Goal: Task Accomplishment & Management: Manage account settings

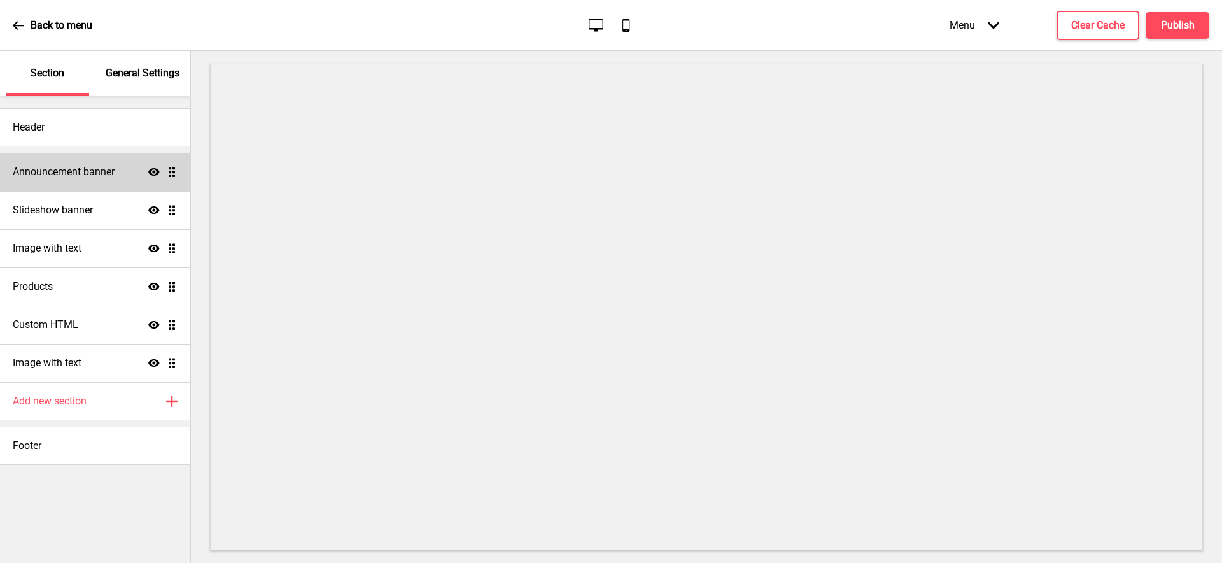
click at [92, 186] on div "Announcement banner Show Drag" at bounding box center [95, 172] width 190 height 38
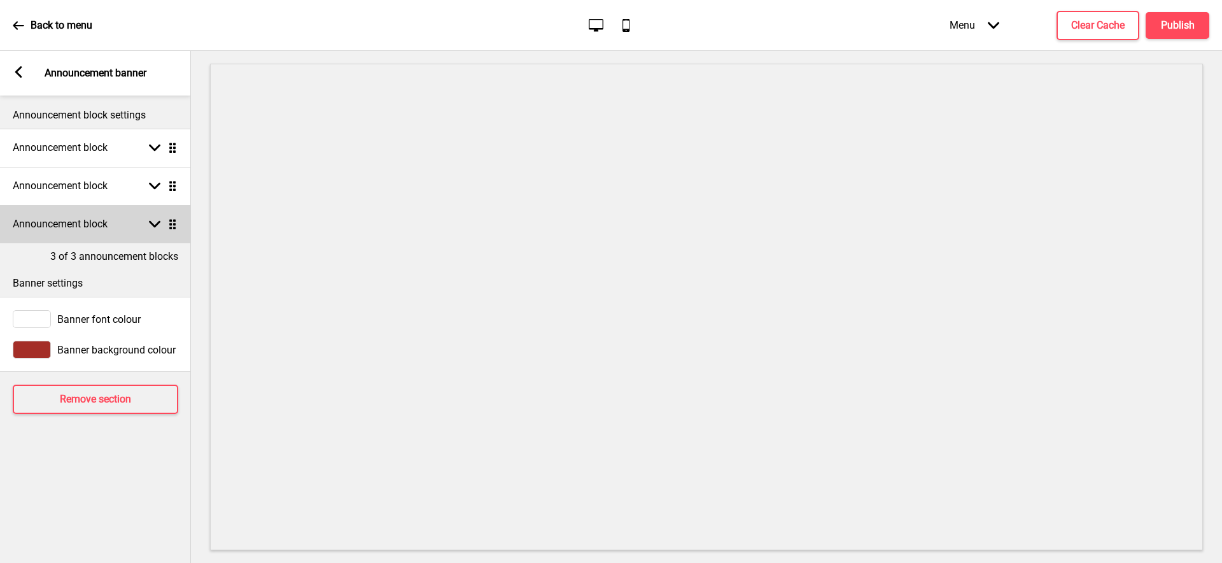
click at [104, 233] on div "Announcement block Arrow down Drag" at bounding box center [95, 224] width 191 height 38
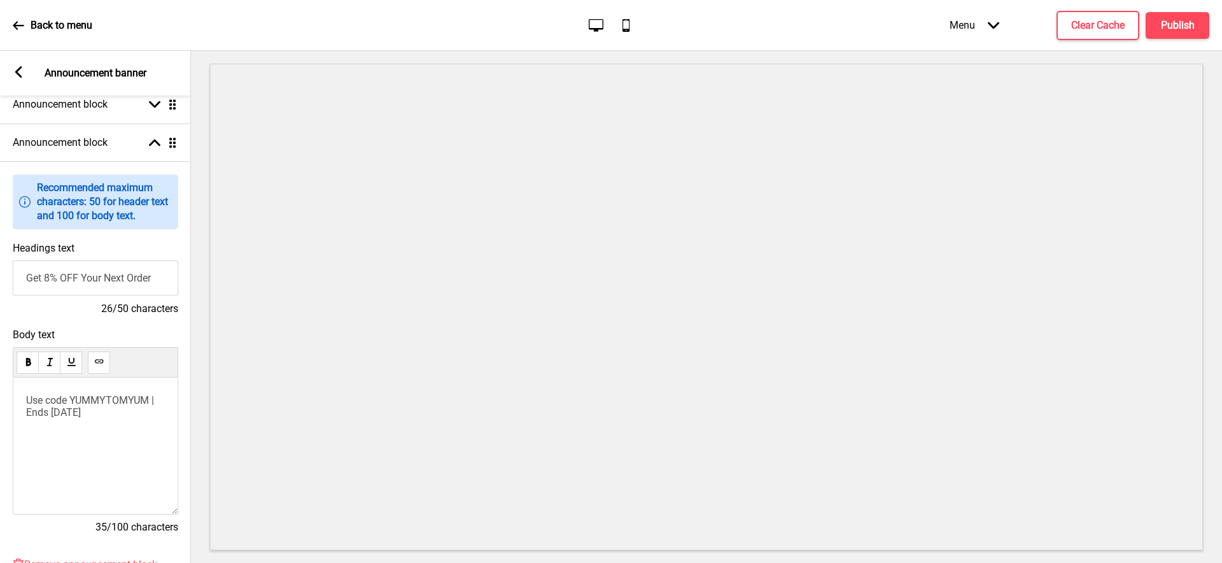
scroll to position [83, 0]
click at [101, 397] on span "Use code YUMMYTOMYUM | Ends [DATE]" at bounding box center [91, 405] width 130 height 24
click at [60, 409] on span "Use code YUMMYMEEREBUS | Ends [DATE]" at bounding box center [95, 405] width 139 height 24
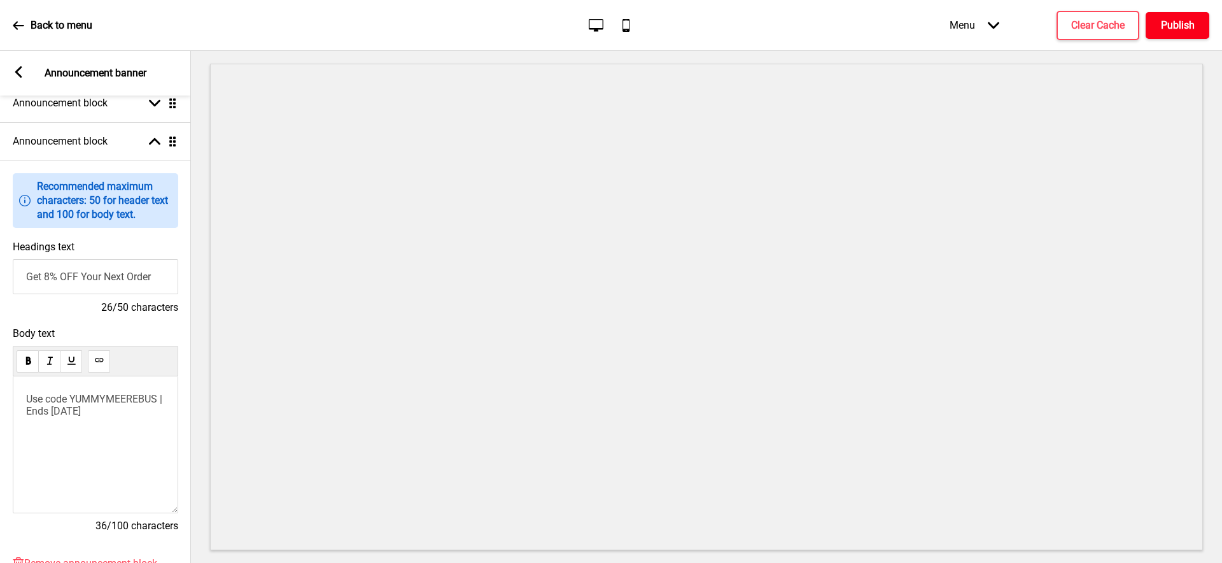
click at [1161, 27] on h4 "Publish" at bounding box center [1178, 25] width 34 height 14
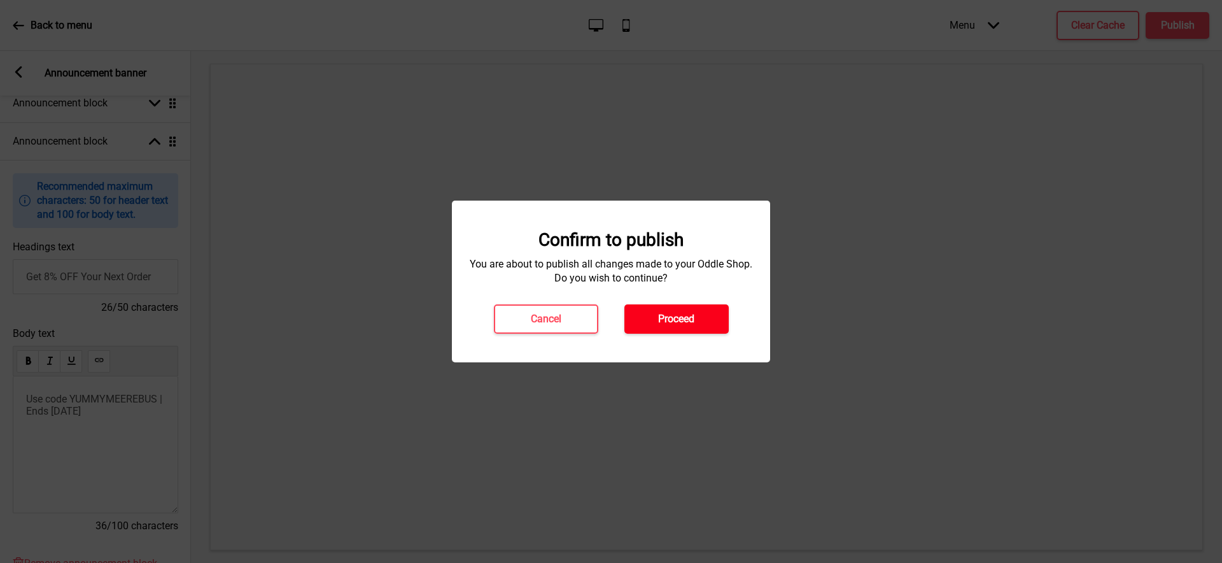
click at [677, 331] on button "Proceed" at bounding box center [676, 318] width 104 height 29
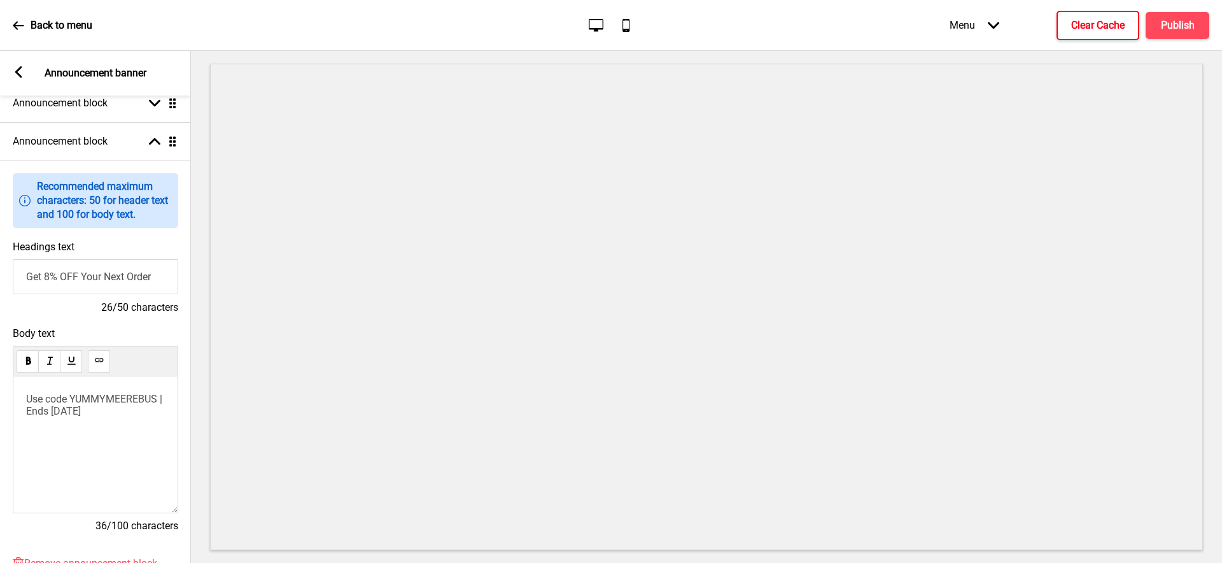
click at [1112, 30] on h4 "Clear Cache" at bounding box center [1097, 25] width 53 height 14
